Goal: Task Accomplishment & Management: Complete application form

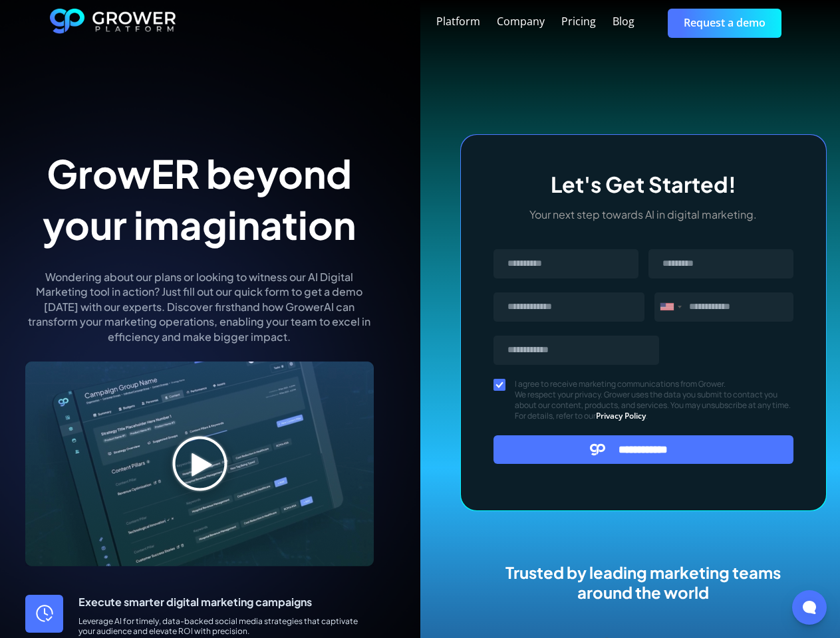
click at [483, 23] on div "Platform Company Pricing Blog Request a demo" at bounding box center [483, 23] width 614 height 29
click at [670, 307] on div "Message" at bounding box center [666, 306] width 13 height 7
click at [644, 449] on input "**********" at bounding box center [643, 449] width 300 height 29
